Goal: Check status: Check status

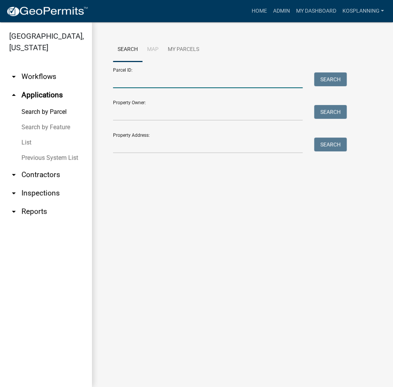
click at [123, 85] on input "Parcel ID:" at bounding box center [208, 80] width 190 height 16
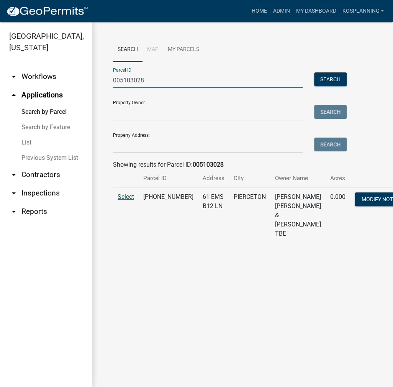
type input "005103028"
drag, startPoint x: 128, startPoint y: 204, endPoint x: 165, endPoint y: 218, distance: 39.6
click at [128, 200] on span "Select" at bounding box center [126, 196] width 16 height 7
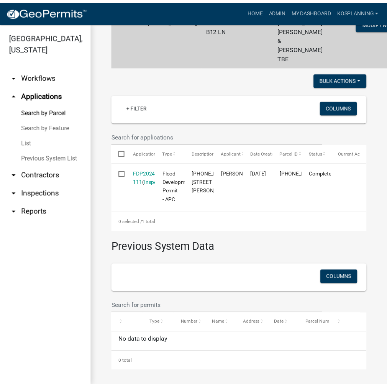
scroll to position [228, 0]
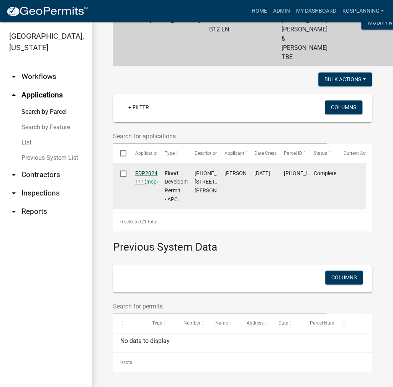
click at [139, 170] on link "FDP2024-111" at bounding box center [147, 177] width 24 height 15
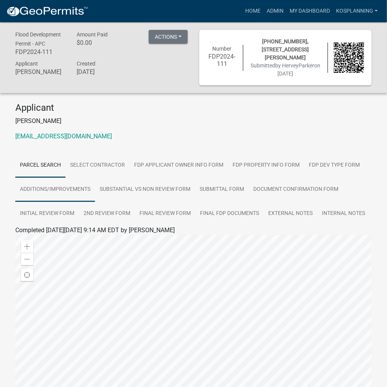
click at [72, 183] on link "Additions/Improvements" at bounding box center [55, 189] width 80 height 25
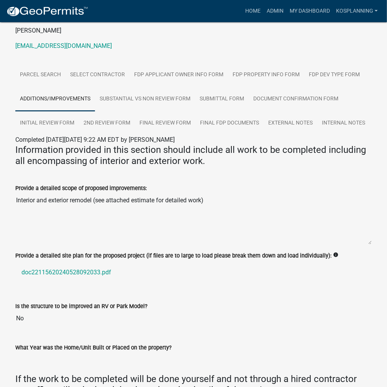
scroll to position [115, 0]
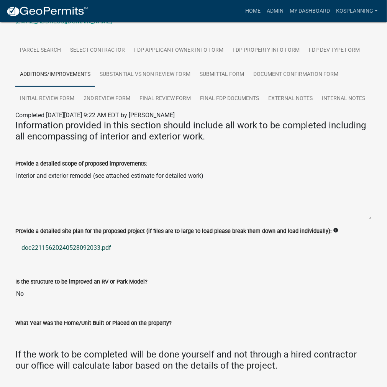
click at [74, 244] on link "doc22115620240528092033.pdf" at bounding box center [193, 248] width 356 height 18
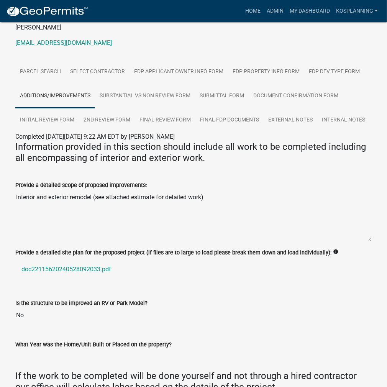
scroll to position [38, 0]
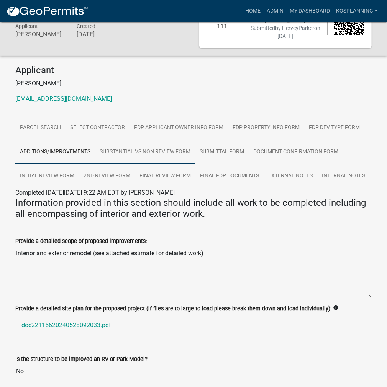
click at [139, 140] on link "Substantial vs Non Review Form" at bounding box center [145, 152] width 100 height 25
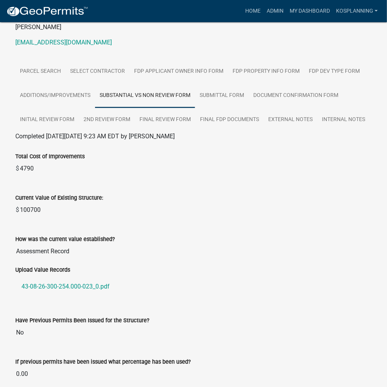
scroll to position [10, 0]
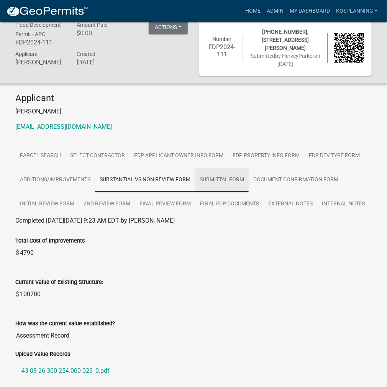
click at [236, 177] on link "Submittal Form" at bounding box center [222, 180] width 54 height 25
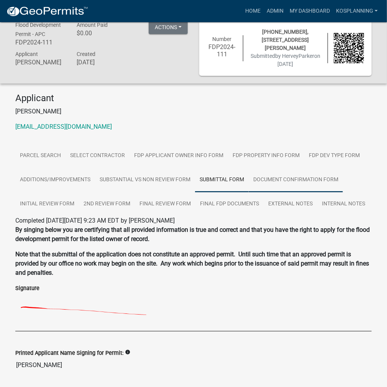
click at [302, 173] on link "Document Confirmation Form" at bounding box center [296, 180] width 94 height 25
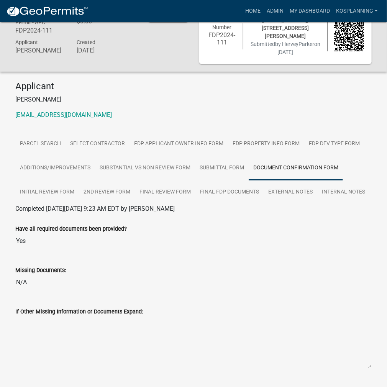
scroll to position [33, 0]
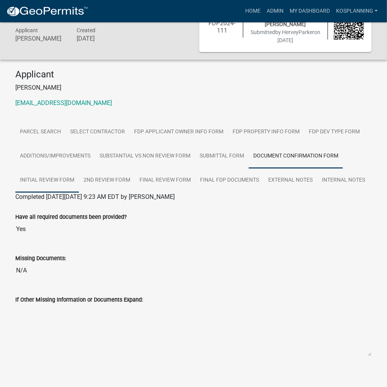
click at [58, 177] on link "Initial Review Form" at bounding box center [47, 180] width 64 height 25
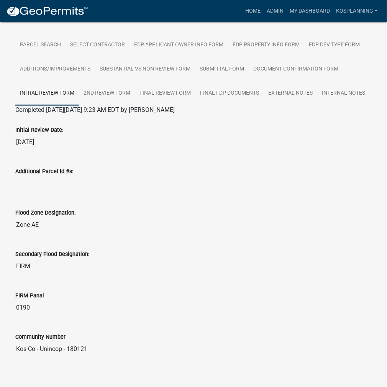
scroll to position [82, 0]
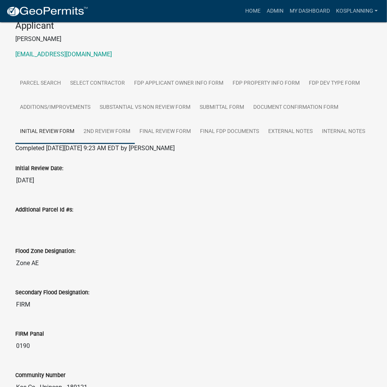
click at [117, 127] on link "2nd Review Form" at bounding box center [107, 132] width 56 height 25
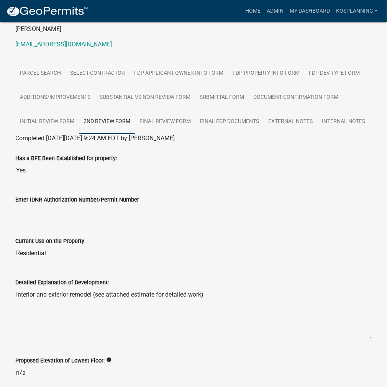
scroll to position [0, 0]
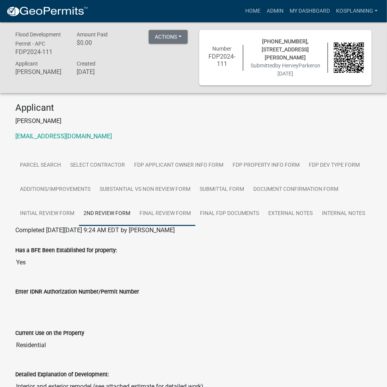
click at [159, 207] on link "Final Review Form" at bounding box center [165, 214] width 61 height 25
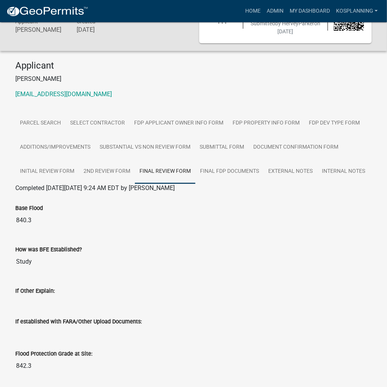
scroll to position [10, 0]
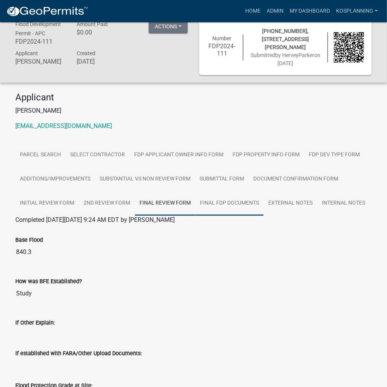
click at [237, 196] on link "Final FDP Documents" at bounding box center [229, 203] width 68 height 25
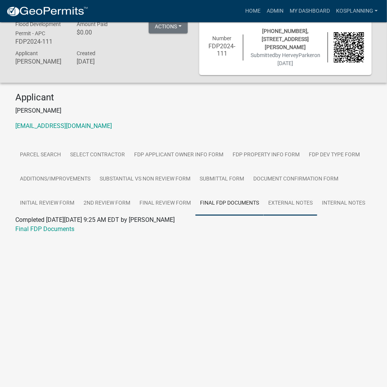
click at [292, 191] on link "External Notes" at bounding box center [291, 203] width 54 height 25
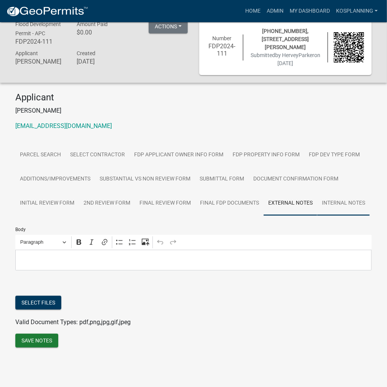
click at [338, 193] on link "Internal Notes" at bounding box center [343, 203] width 52 height 25
click at [146, 193] on link "Final Review Form" at bounding box center [165, 203] width 61 height 25
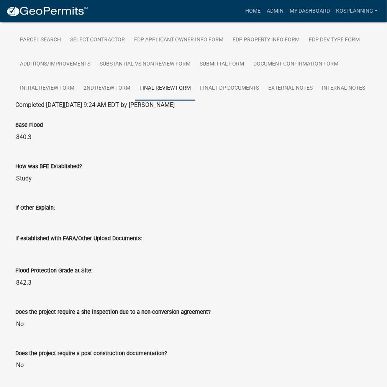
scroll to position [0, 0]
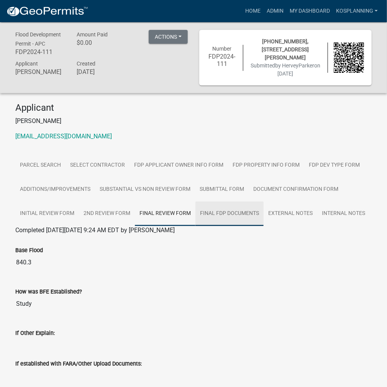
click at [239, 203] on link "Final FDP Documents" at bounding box center [229, 214] width 68 height 25
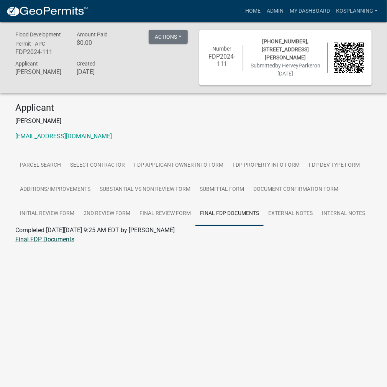
click at [61, 236] on link "Final FDP Documents" at bounding box center [44, 239] width 59 height 7
click at [95, 154] on link "Select contractor" at bounding box center [98, 165] width 64 height 25
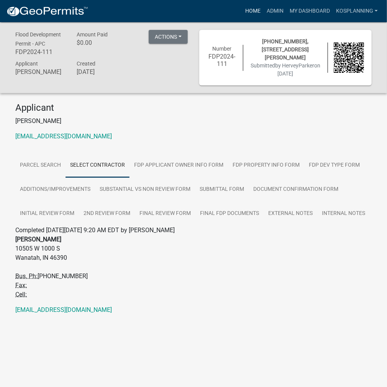
click at [254, 15] on link "Home" at bounding box center [252, 11] width 21 height 15
